Goal: Task Accomplishment & Management: Complete application form

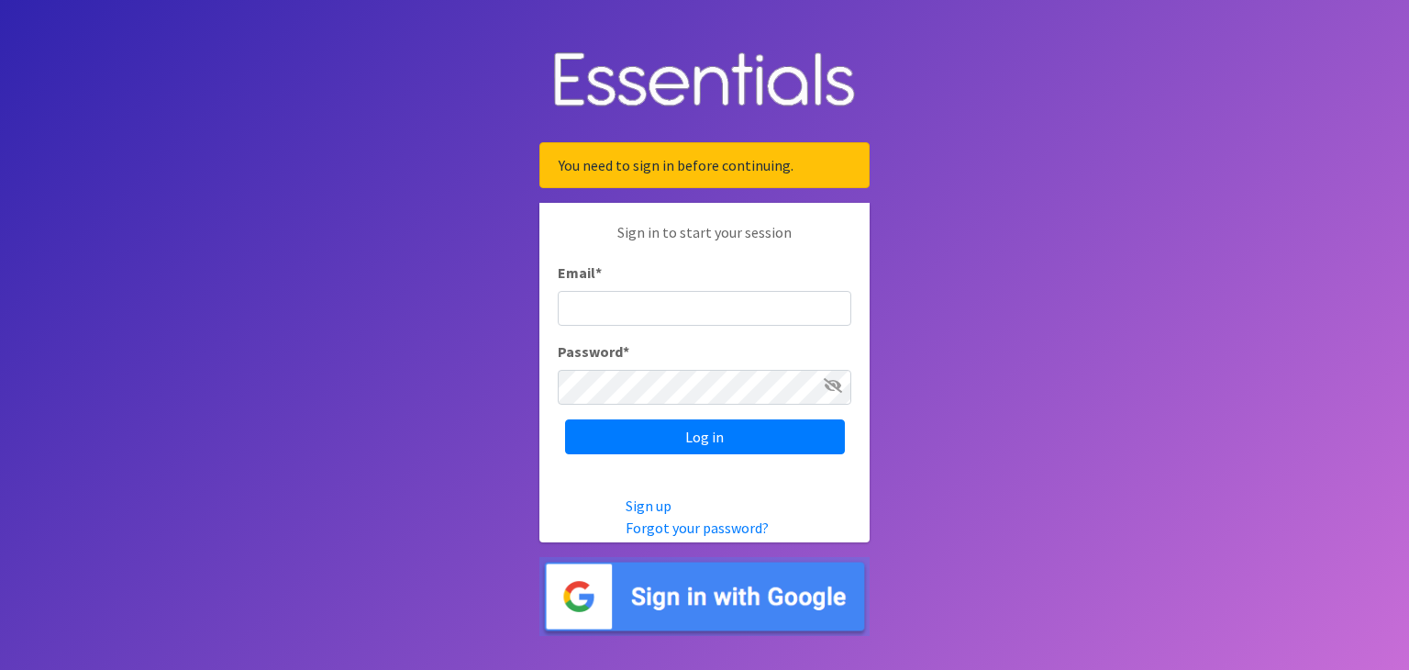
type input "[EMAIL_ADDRESS][DOMAIN_NAME]"
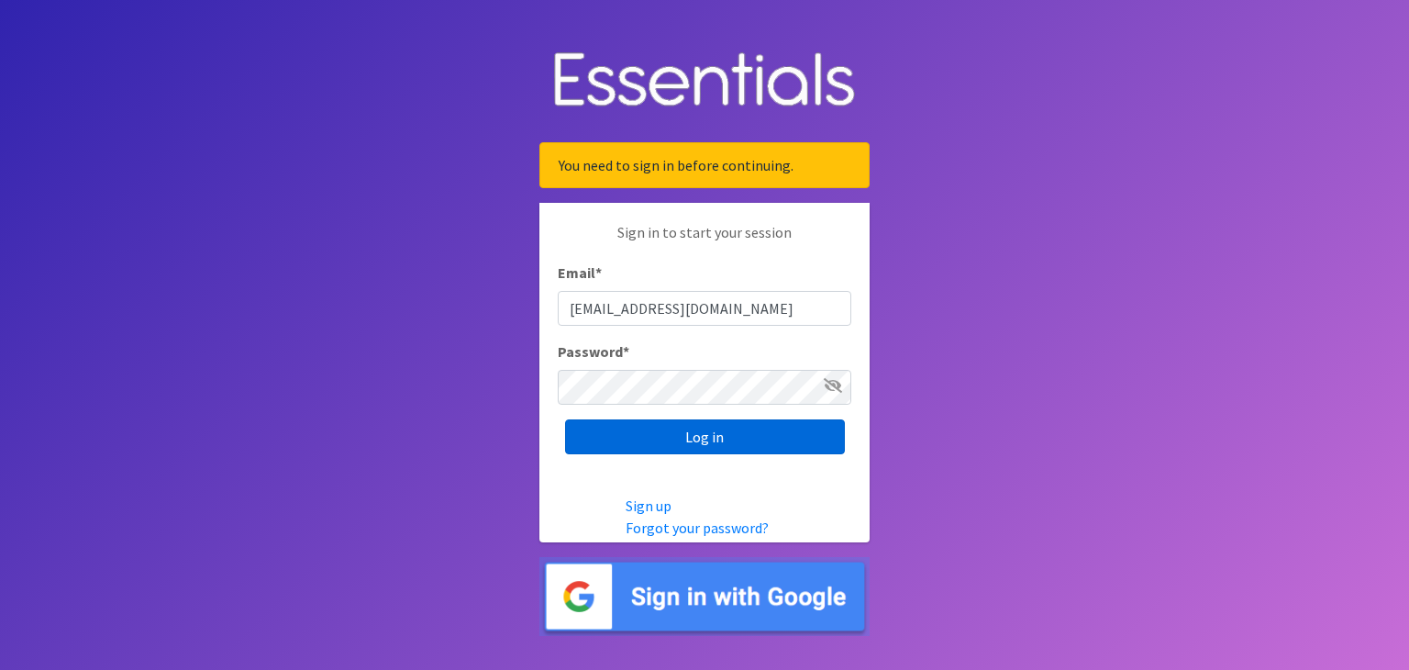
click at [695, 436] on input "Log in" at bounding box center [705, 436] width 280 height 35
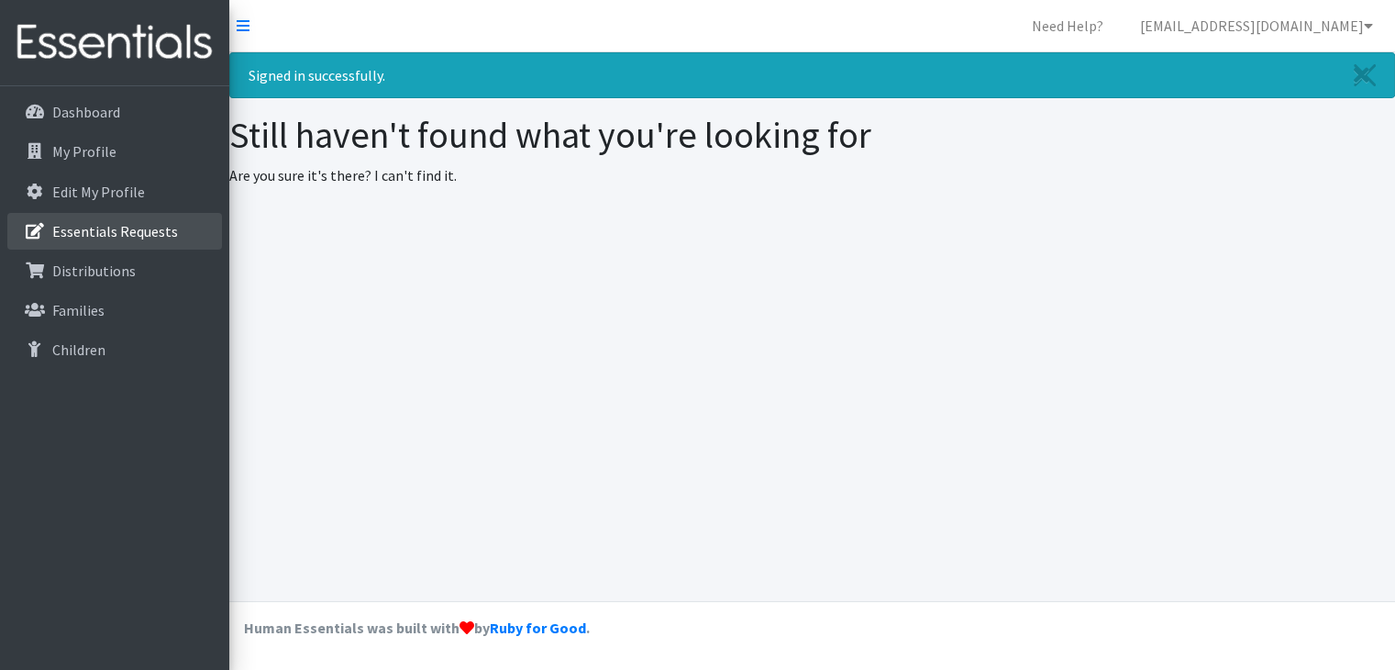
click at [150, 229] on p "Essentials Requests" at bounding box center [115, 231] width 126 height 18
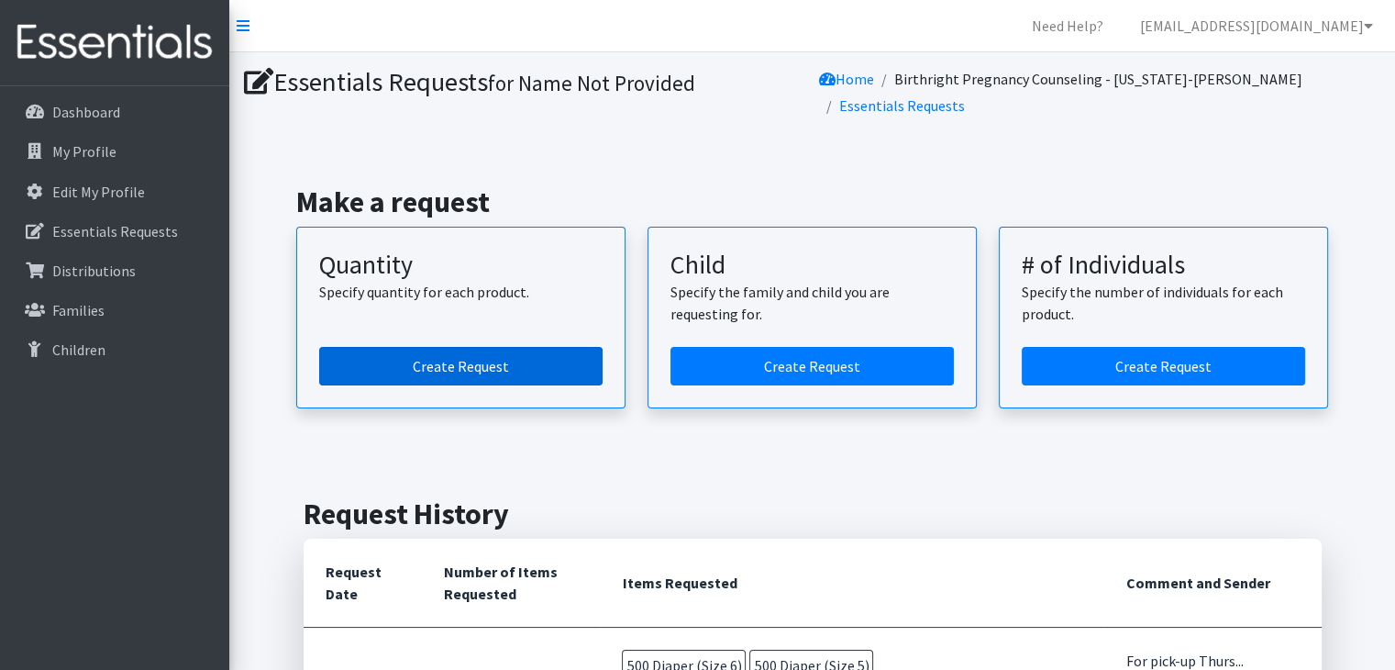
click at [440, 358] on link "Create Request" at bounding box center [460, 366] width 283 height 39
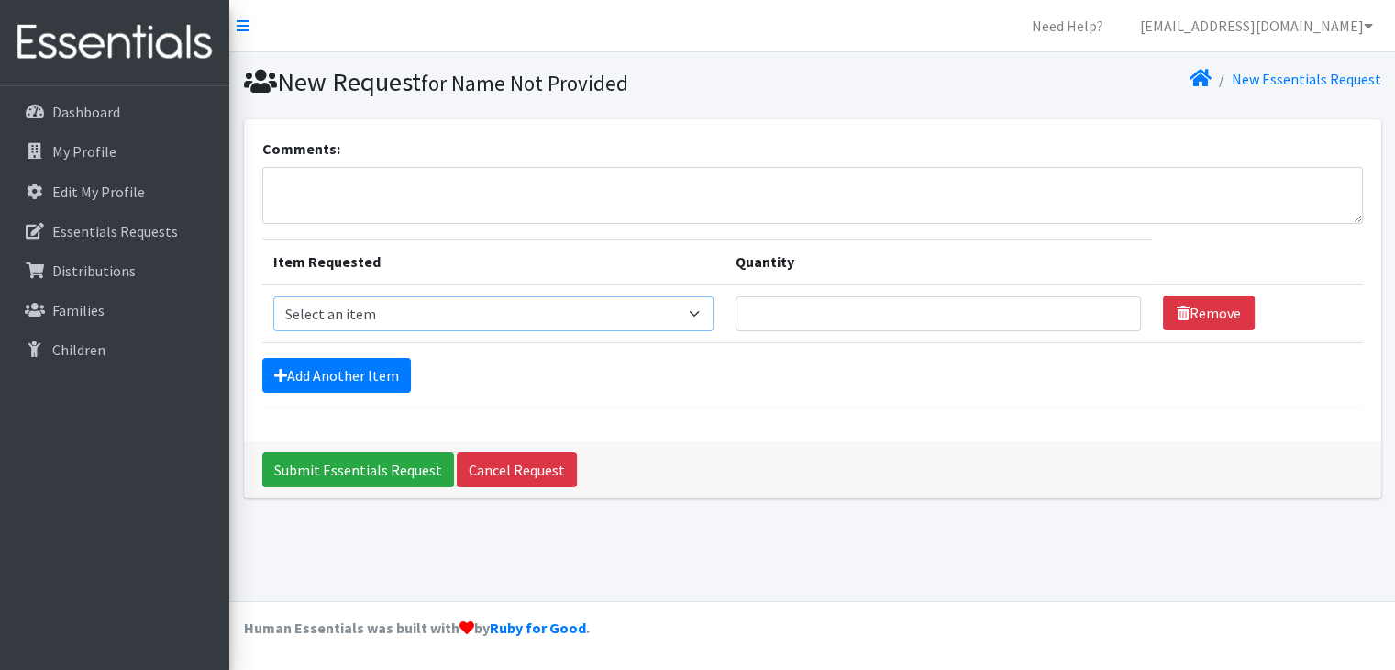
click at [703, 316] on select "Select an item Diaper (Size 2) Diaper (Size 3) Diaper (Size 4) Diaper (Size 5) …" at bounding box center [493, 313] width 440 height 35
select select "2950"
click at [273, 296] on select "Select an item Diaper (Size 2) Diaper (Size 3) Diaper (Size 4) Diaper (Size 5) …" at bounding box center [493, 313] width 440 height 35
click at [795, 303] on input "Quantity" at bounding box center [938, 313] width 405 height 35
type input "600"
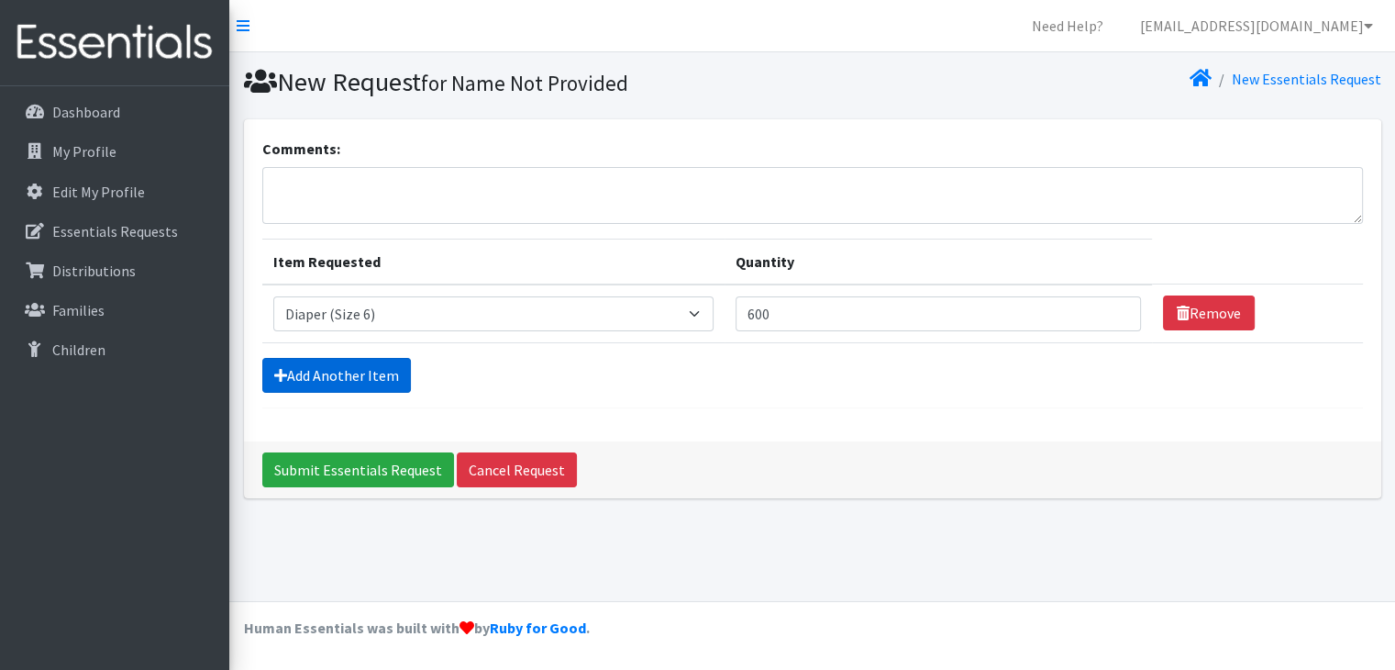
click at [323, 371] on link "Add Another Item" at bounding box center [336, 375] width 149 height 35
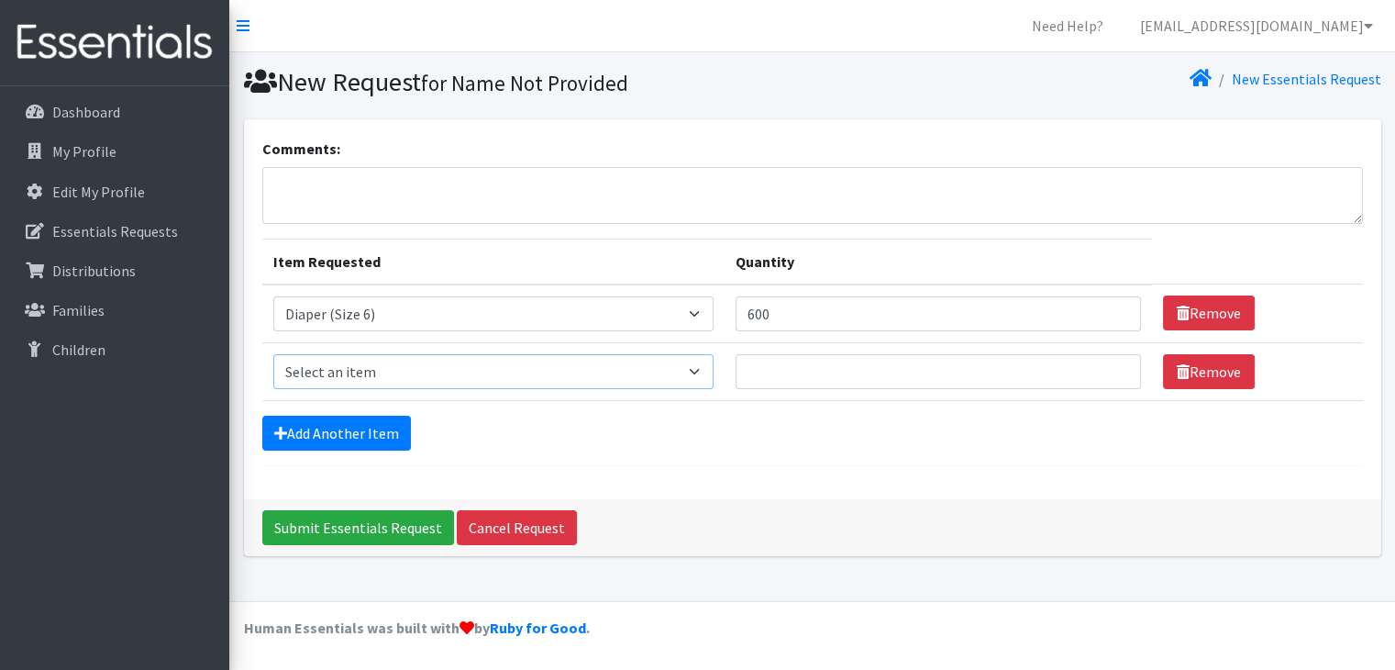
click at [708, 369] on select "Select an item Diaper (Size 2) Diaper (Size 3) Diaper (Size 4) Diaper (Size 5) …" at bounding box center [493, 371] width 440 height 35
select select "2961"
click at [273, 354] on select "Select an item Diaper (Size 2) Diaper (Size 3) Diaper (Size 4) Diaper (Size 5) …" at bounding box center [493, 371] width 440 height 35
click at [767, 361] on input "Quantity" at bounding box center [938, 371] width 405 height 35
type input "600"
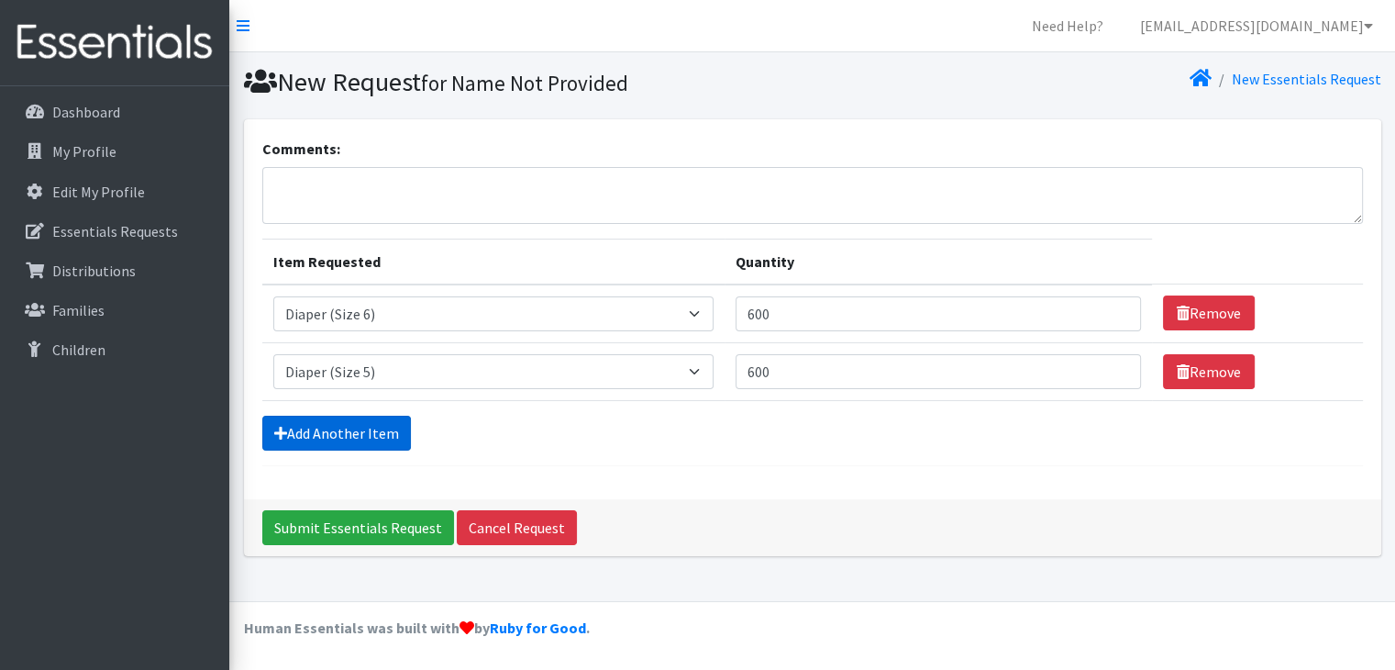
click at [323, 427] on link "Add Another Item" at bounding box center [336, 433] width 149 height 35
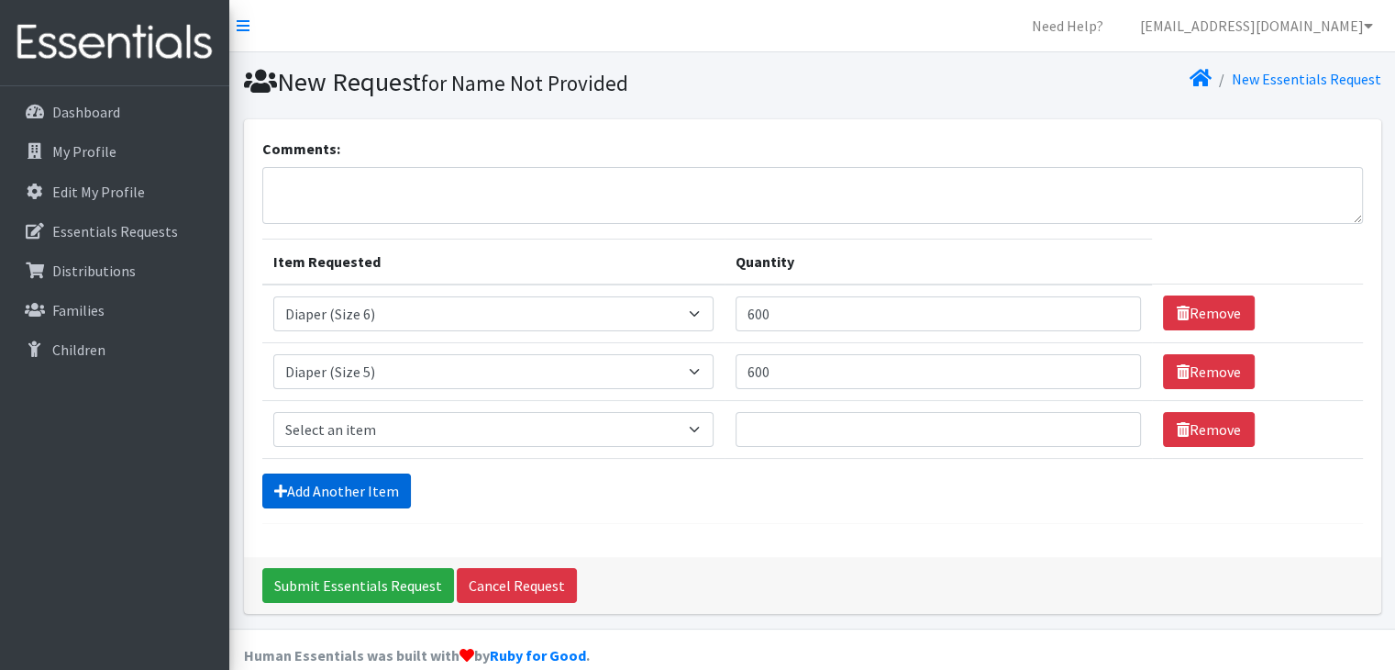
scroll to position [25, 0]
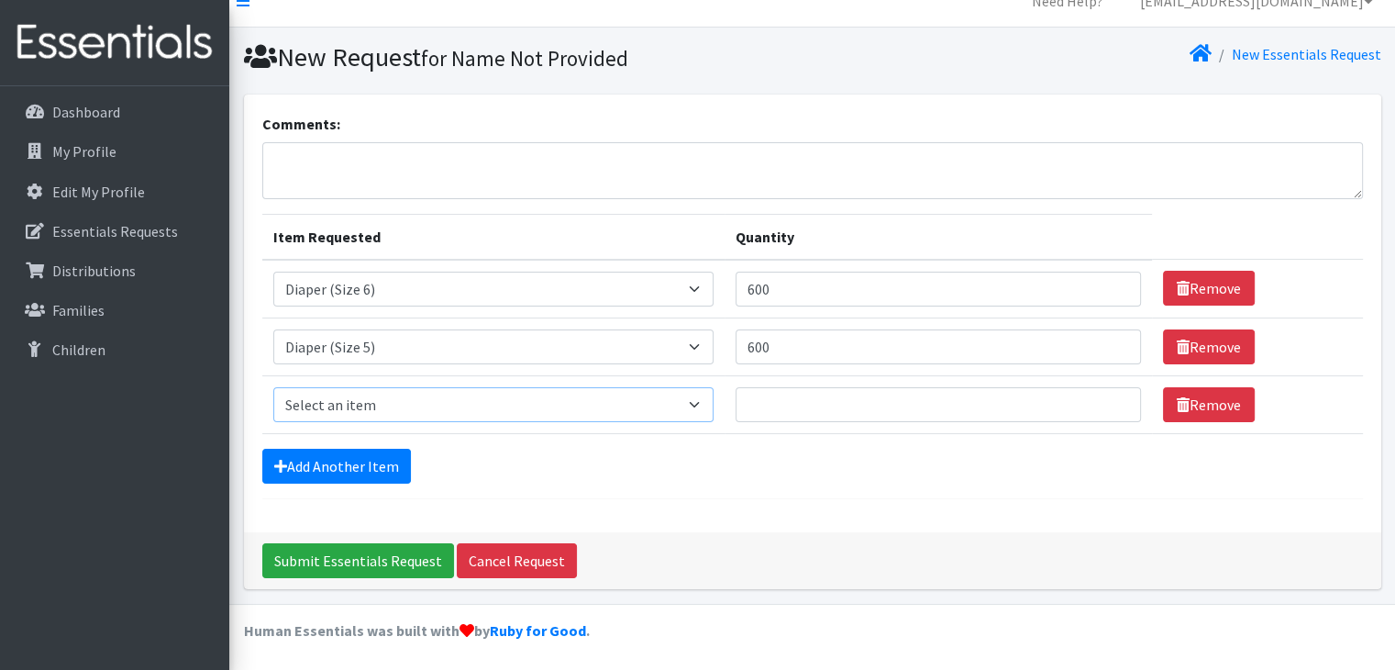
click at [708, 403] on select "Select an item Diaper (Size 2) Diaper (Size 3) Diaper (Size 4) Diaper (Size 5) …" at bounding box center [493, 404] width 440 height 35
select select "2937"
click at [273, 387] on select "Select an item Diaper (Size 2) Diaper (Size 3) Diaper (Size 4) Diaper (Size 5) …" at bounding box center [493, 404] width 440 height 35
click at [836, 396] on input "Quantity" at bounding box center [938, 404] width 405 height 35
type input "74"
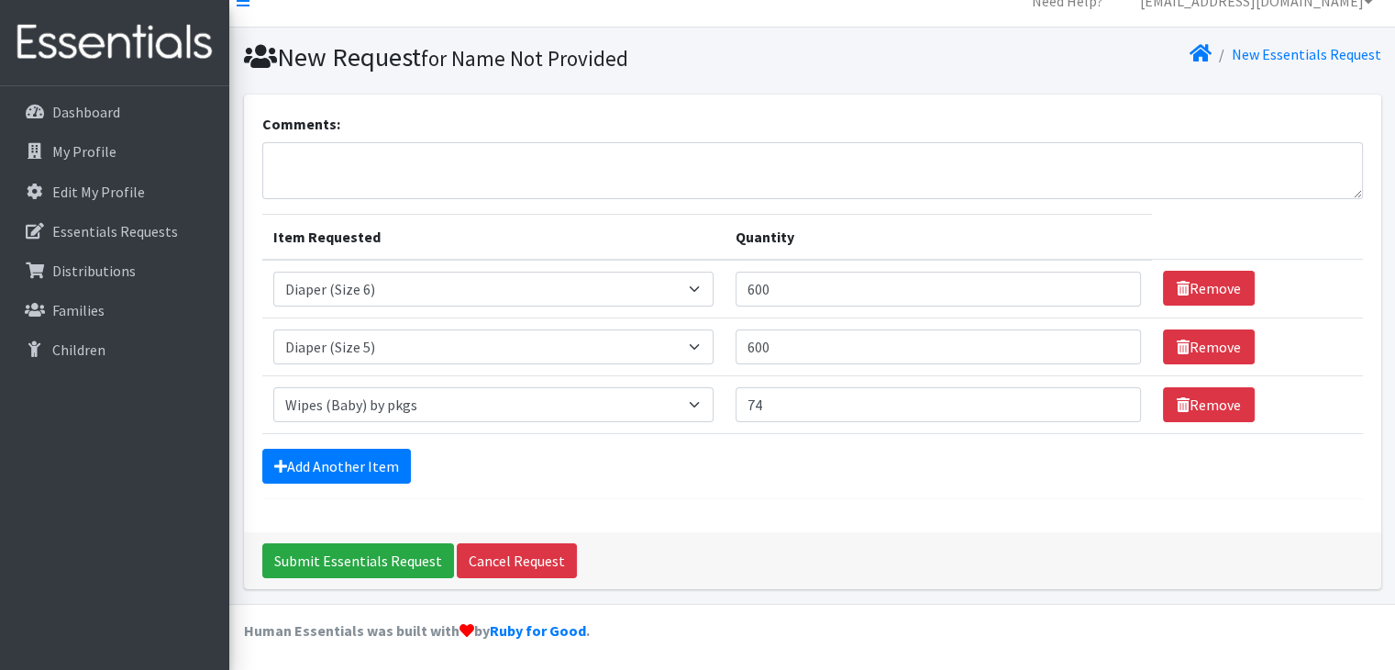
click at [906, 526] on div "Comments: Item Requested Quantity Item Requested Select an item Diaper (Size 2)…" at bounding box center [812, 313] width 1137 height 438
click at [321, 172] on textarea "Comments:" at bounding box center [812, 170] width 1101 height 57
type textarea "For pick-up [DATE] Thank you"
click at [385, 558] on input "Submit Essentials Request" at bounding box center [358, 560] width 192 height 35
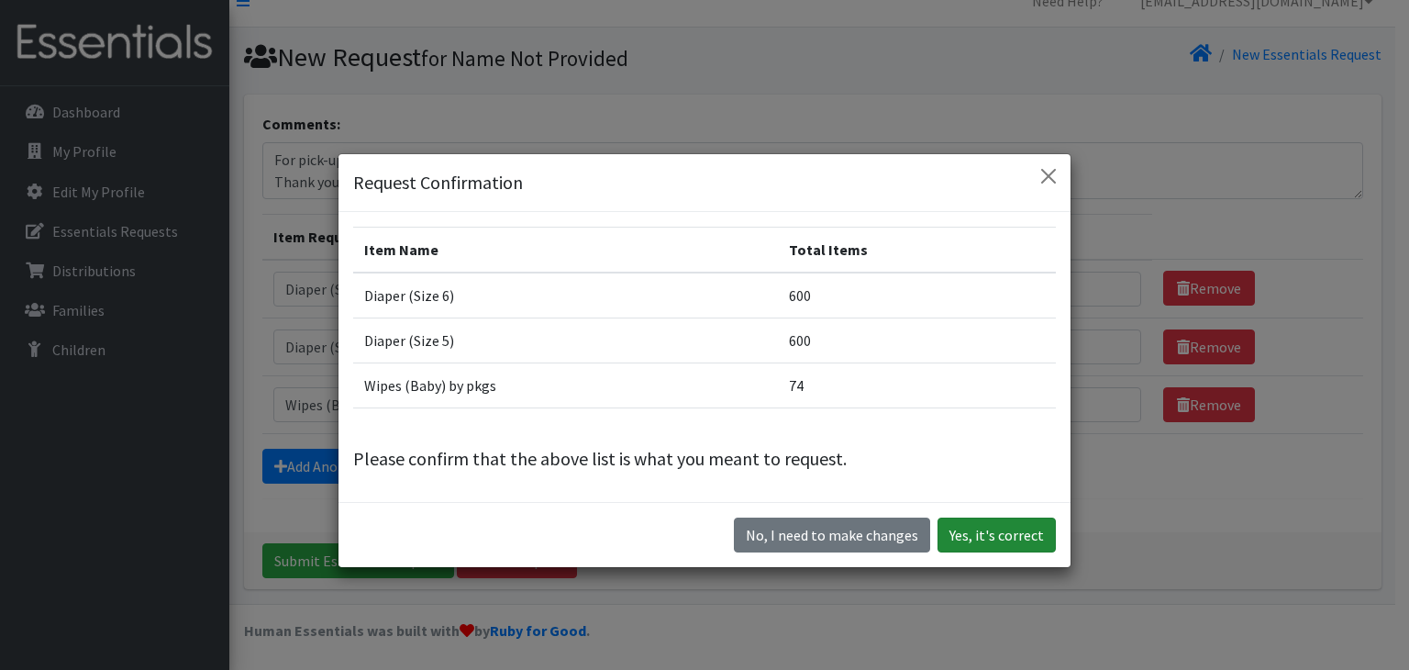
click at [950, 533] on button "Yes, it's correct" at bounding box center [996, 534] width 118 height 35
